Goal: Information Seeking & Learning: Learn about a topic

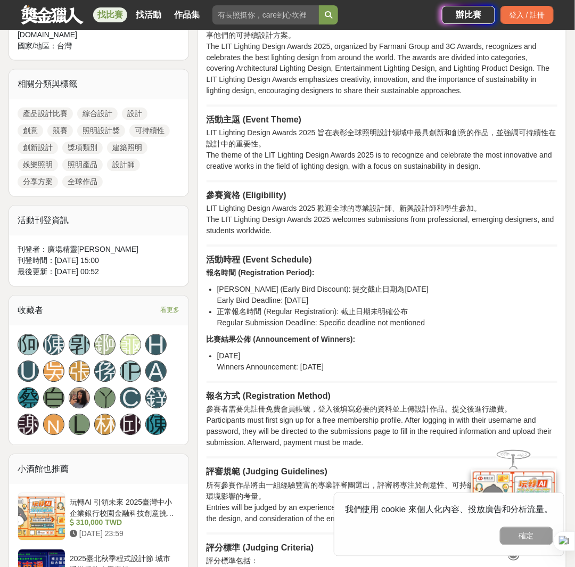
scroll to position [479, 0]
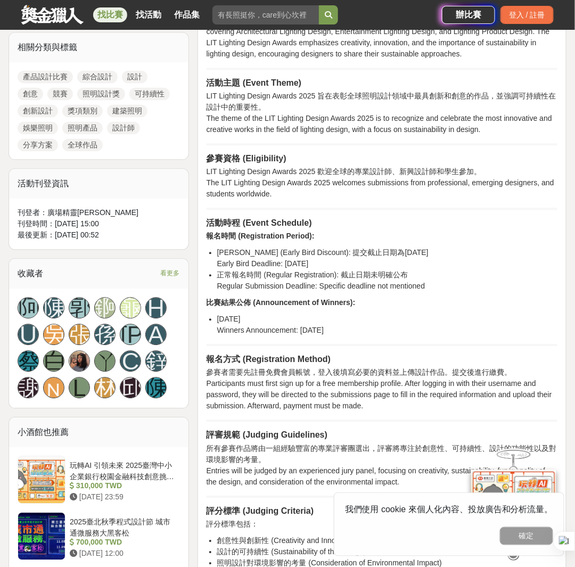
drag, startPoint x: 499, startPoint y: 490, endPoint x: 520, endPoint y: 499, distance: 23.1
click at [499, 490] on img at bounding box center [513, 504] width 85 height 71
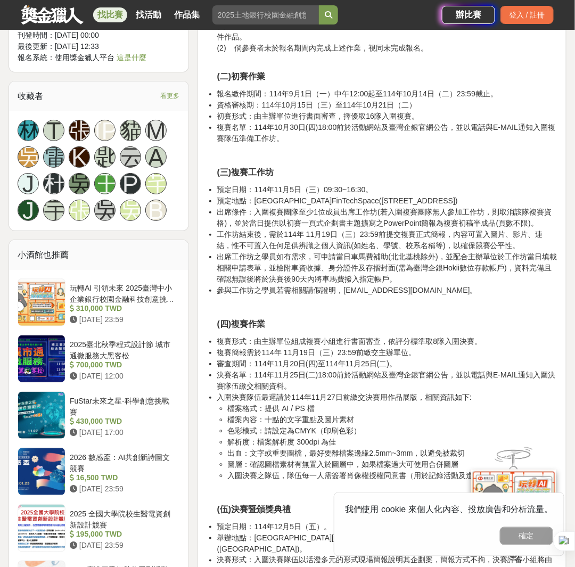
scroll to position [1330, 0]
